Goal: Transaction & Acquisition: Purchase product/service

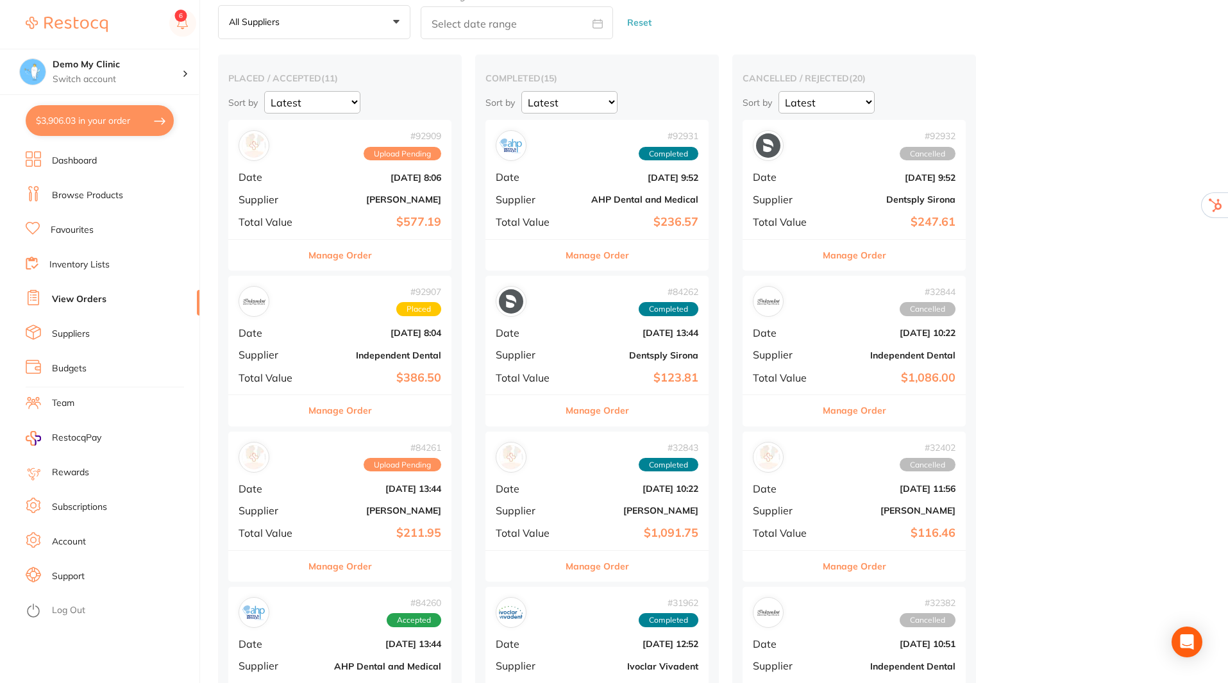
click at [89, 191] on link "Browse Products" at bounding box center [87, 195] width 71 height 13
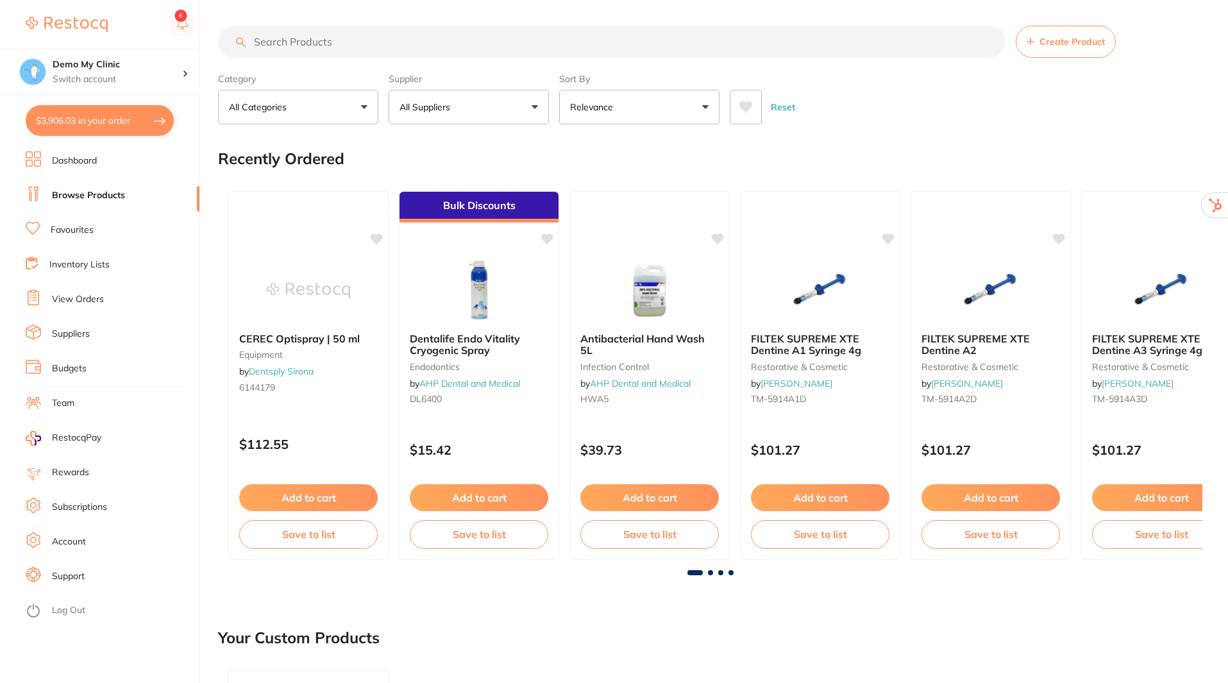
click at [376, 44] on input "search" at bounding box center [612, 42] width 788 height 32
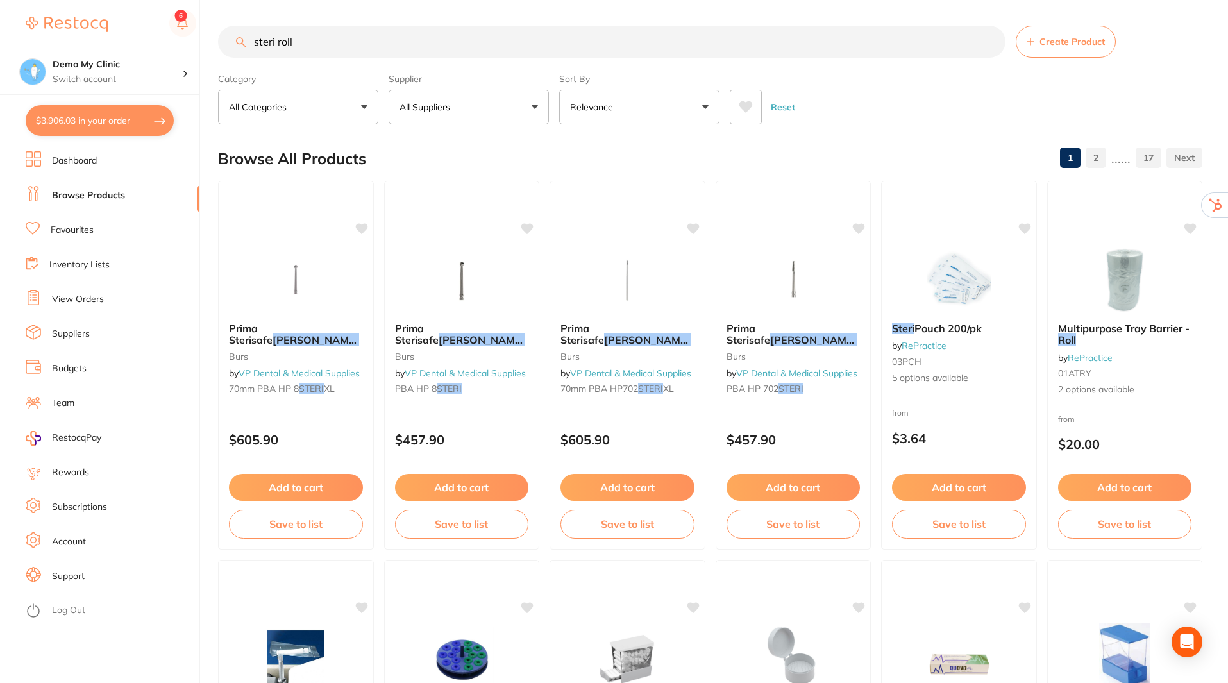
type input "steri roll"
checkbox input "false"
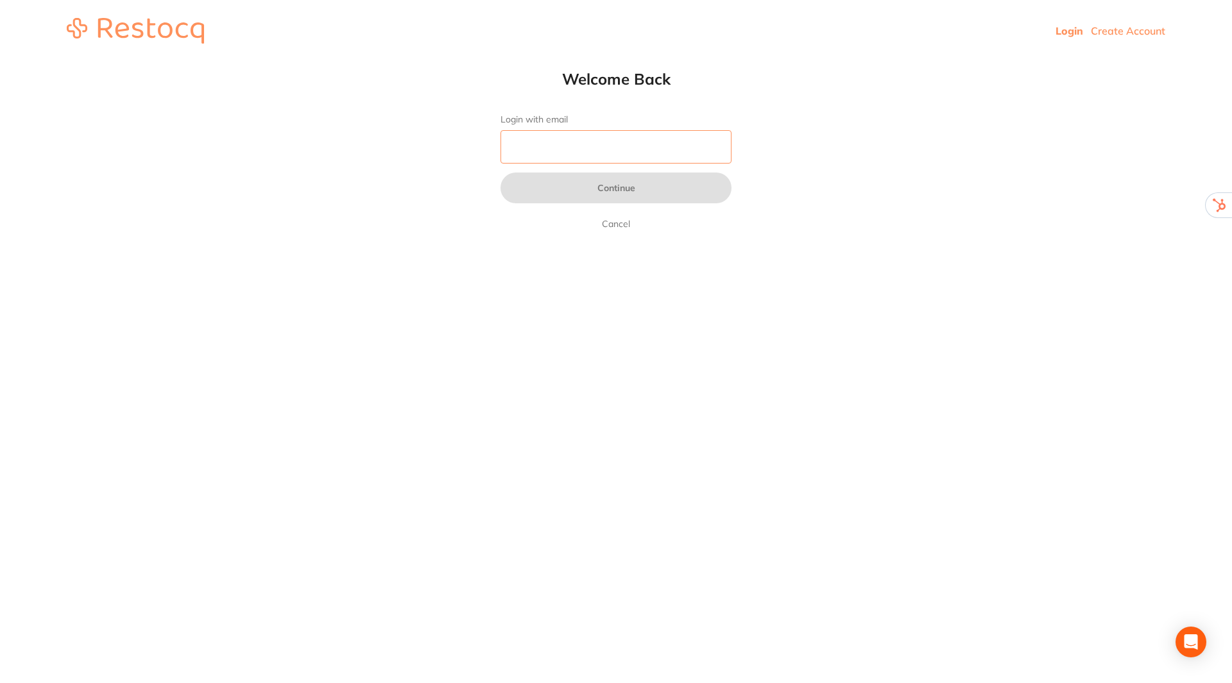
click at [595, 155] on input "Login with email" at bounding box center [615, 146] width 231 height 33
type input "[EMAIL_ADDRESS][DOMAIN_NAME]"
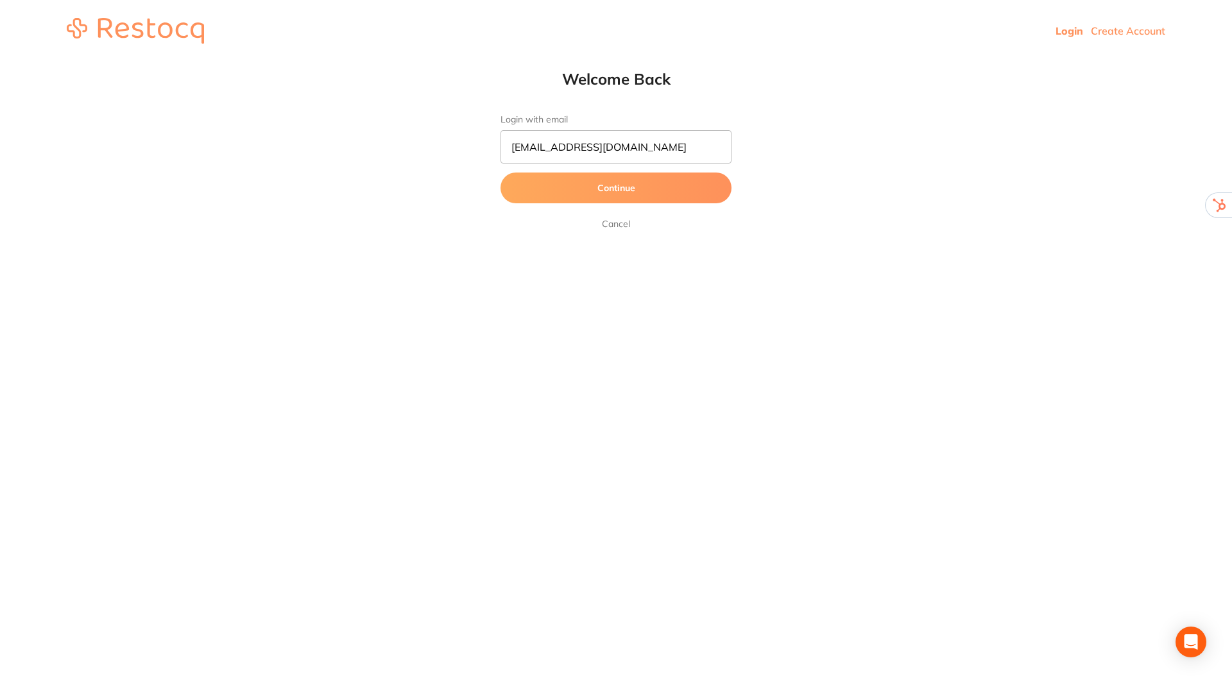
click at [609, 191] on button "Continue" at bounding box center [615, 188] width 231 height 31
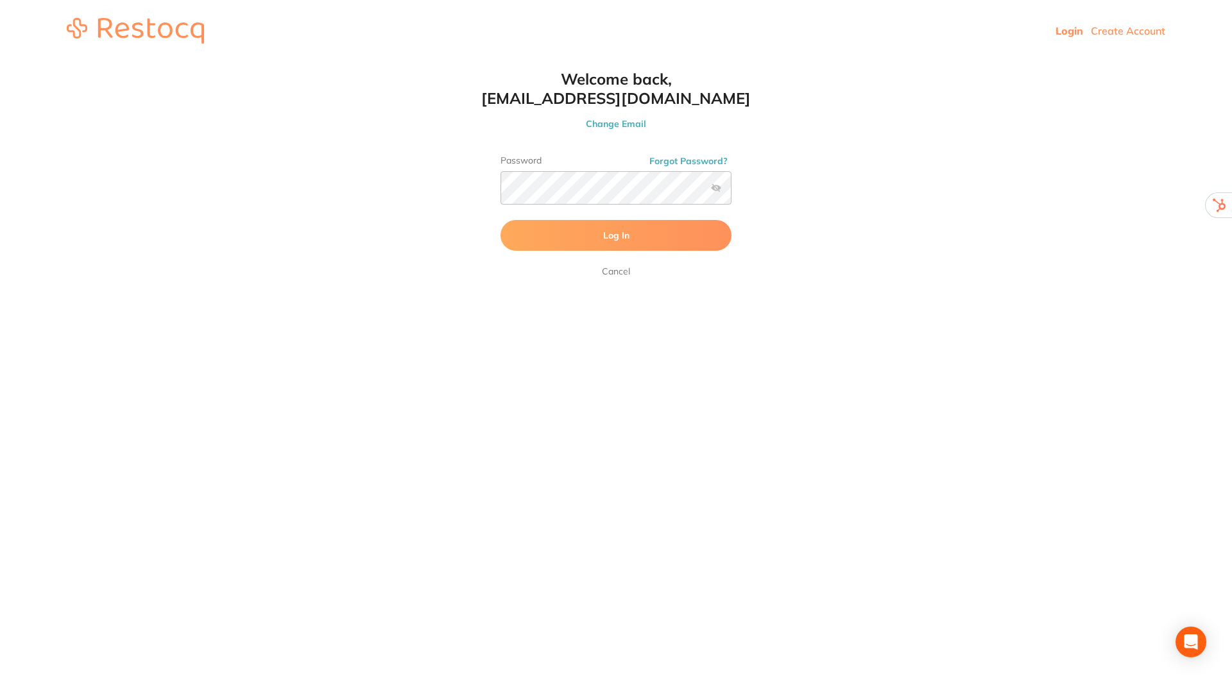
click at [610, 230] on button "Log In" at bounding box center [615, 235] width 231 height 31
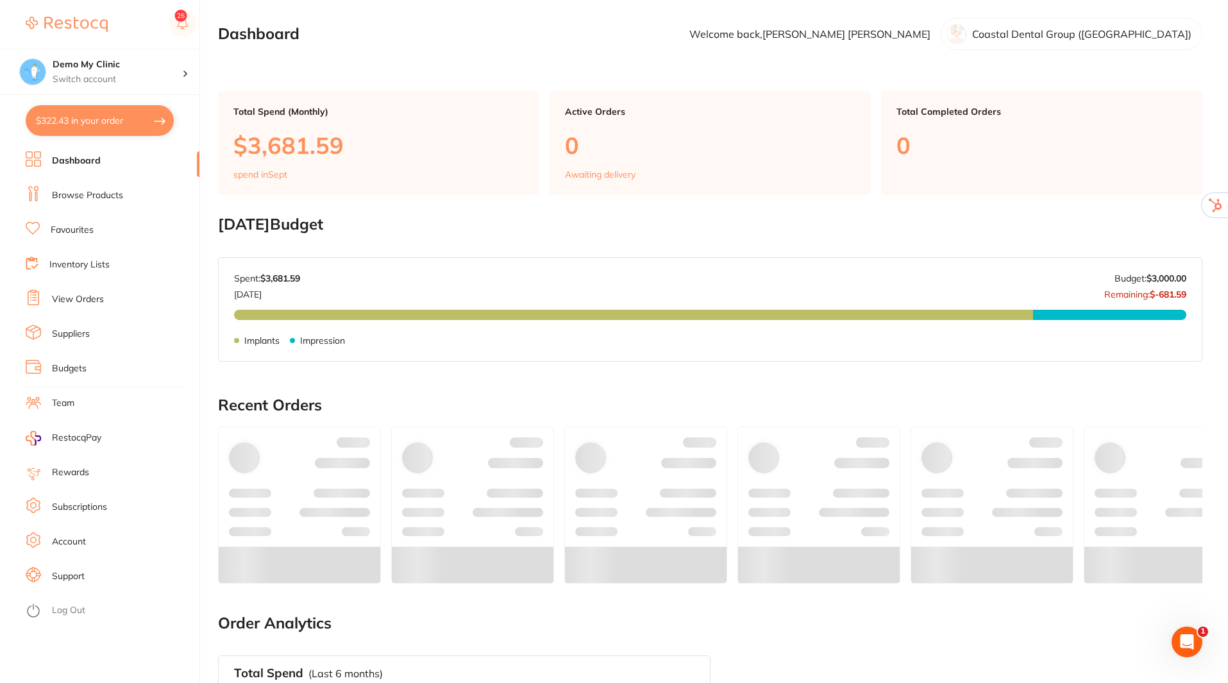
click at [84, 193] on link "Browse Products" at bounding box center [87, 195] width 71 height 13
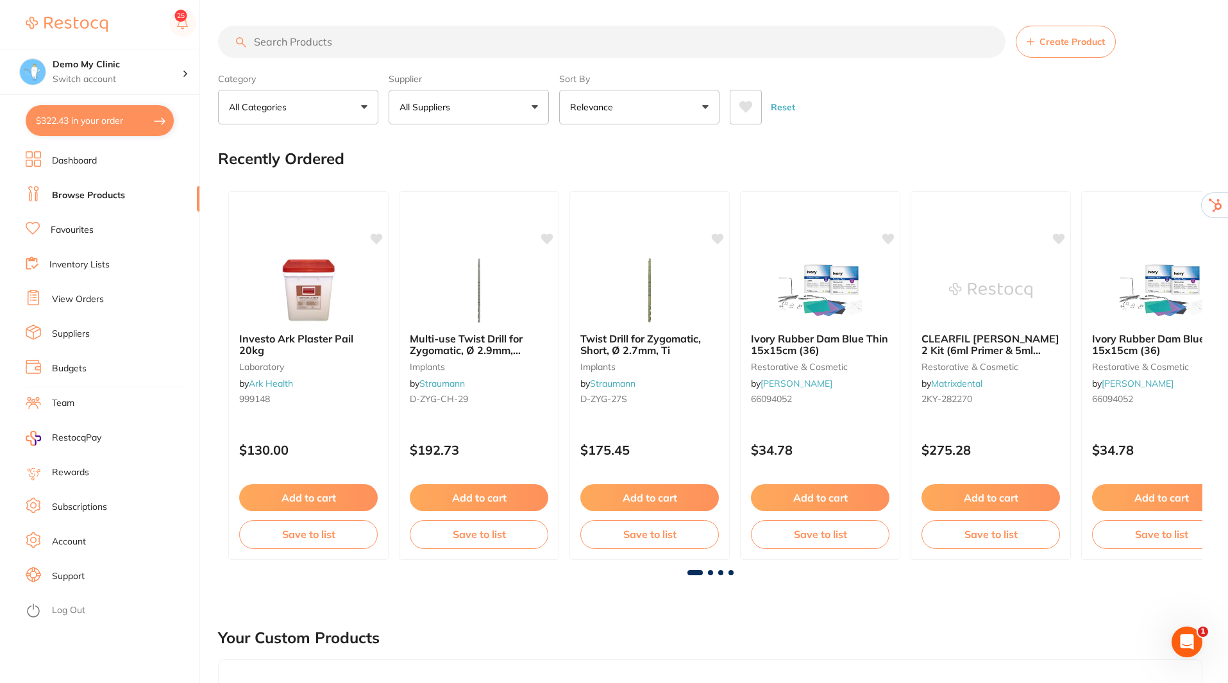
click at [433, 49] on input "search" at bounding box center [612, 42] width 788 height 32
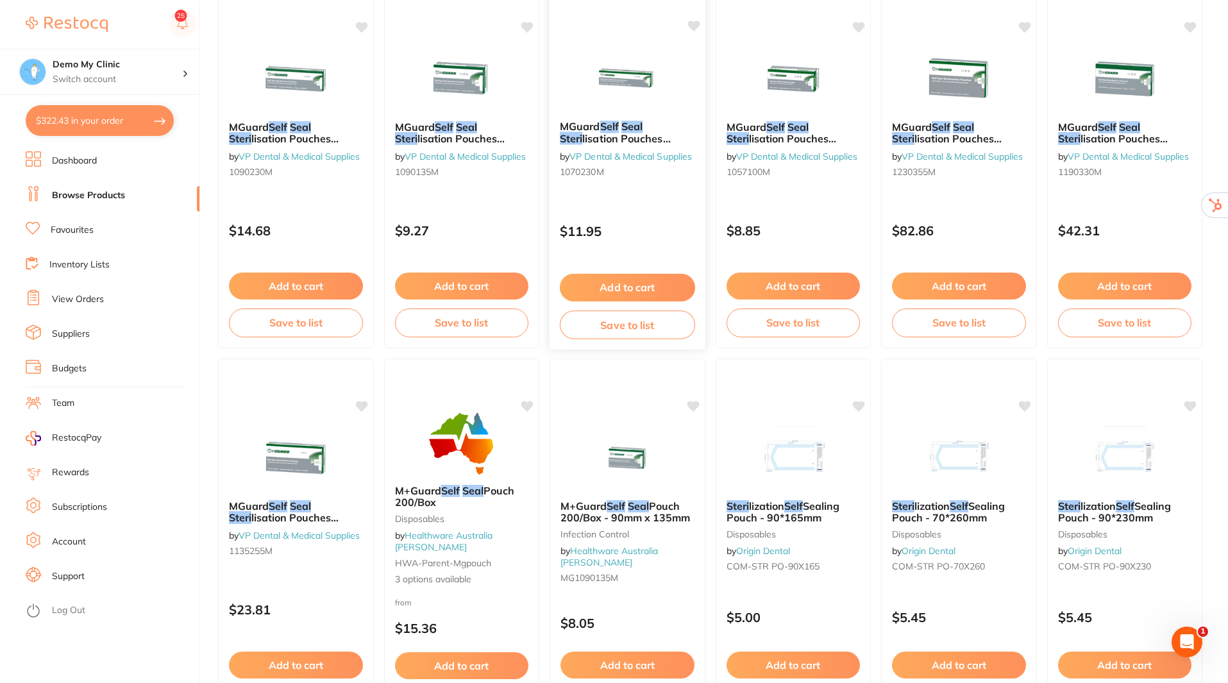
scroll to position [321, 0]
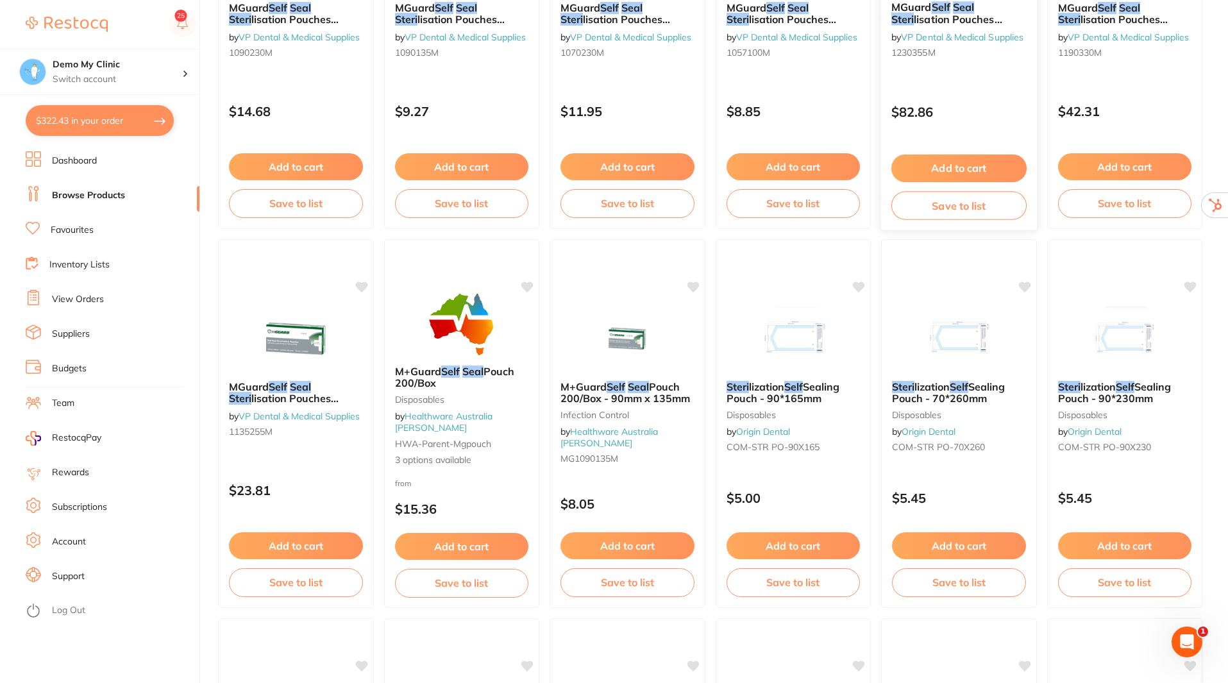
type input "self seal steri"
